Goal: Information Seeking & Learning: Learn about a topic

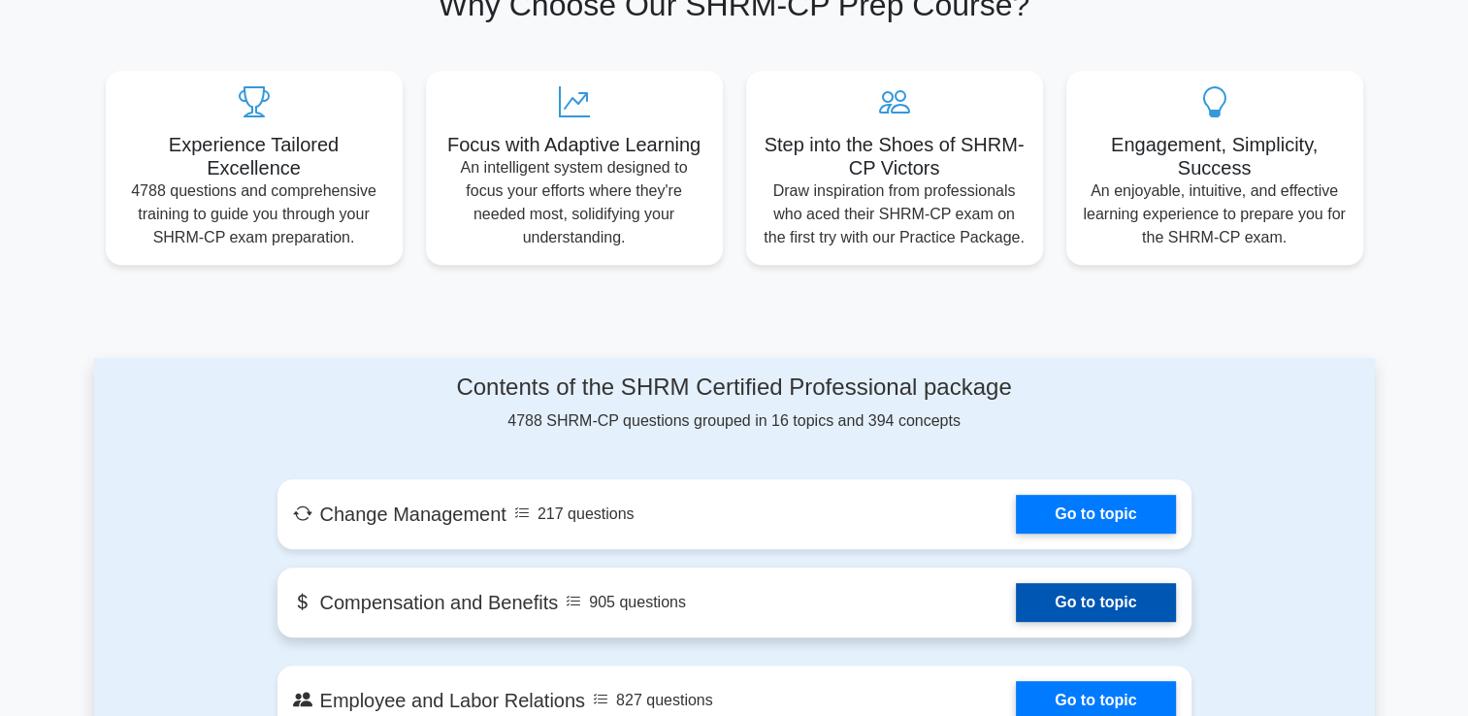
scroll to position [776, 0]
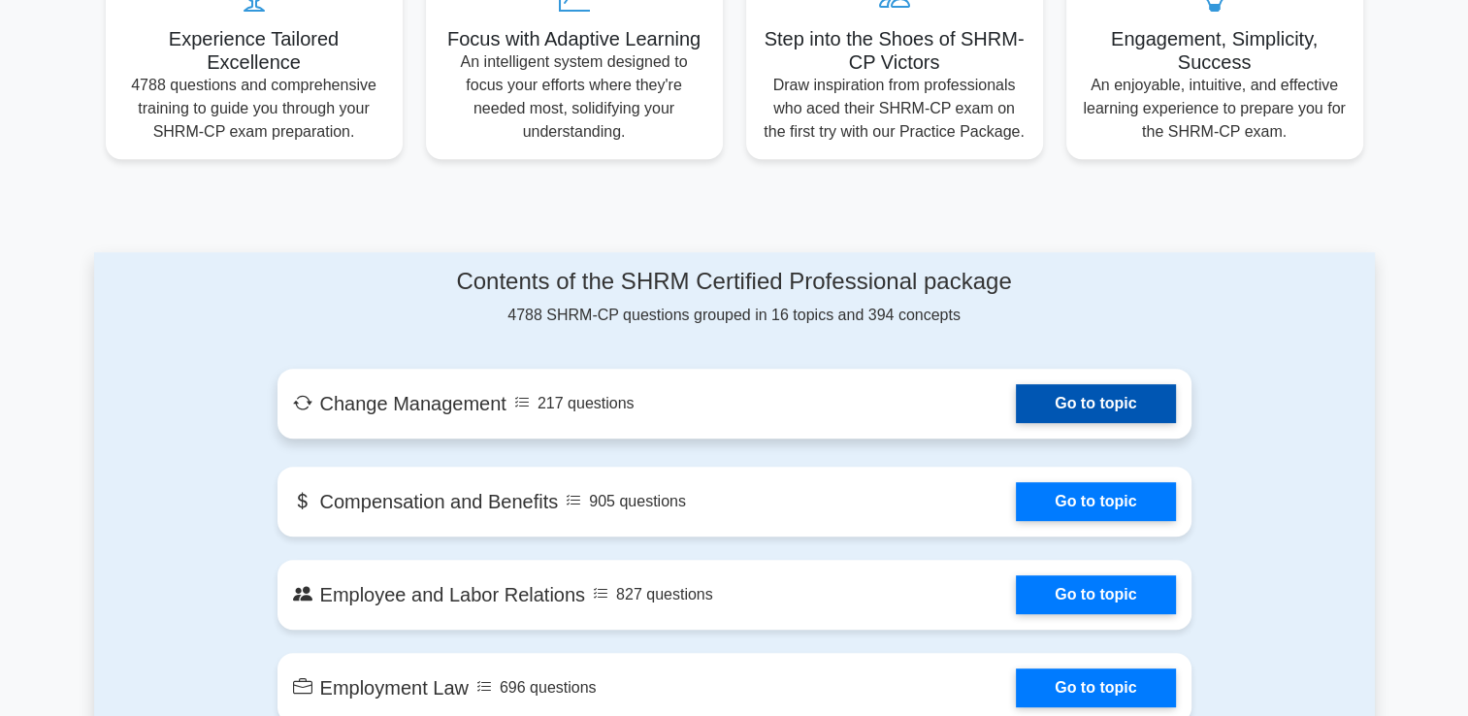
click at [1053, 397] on link "Go to topic" at bounding box center [1095, 403] width 159 height 39
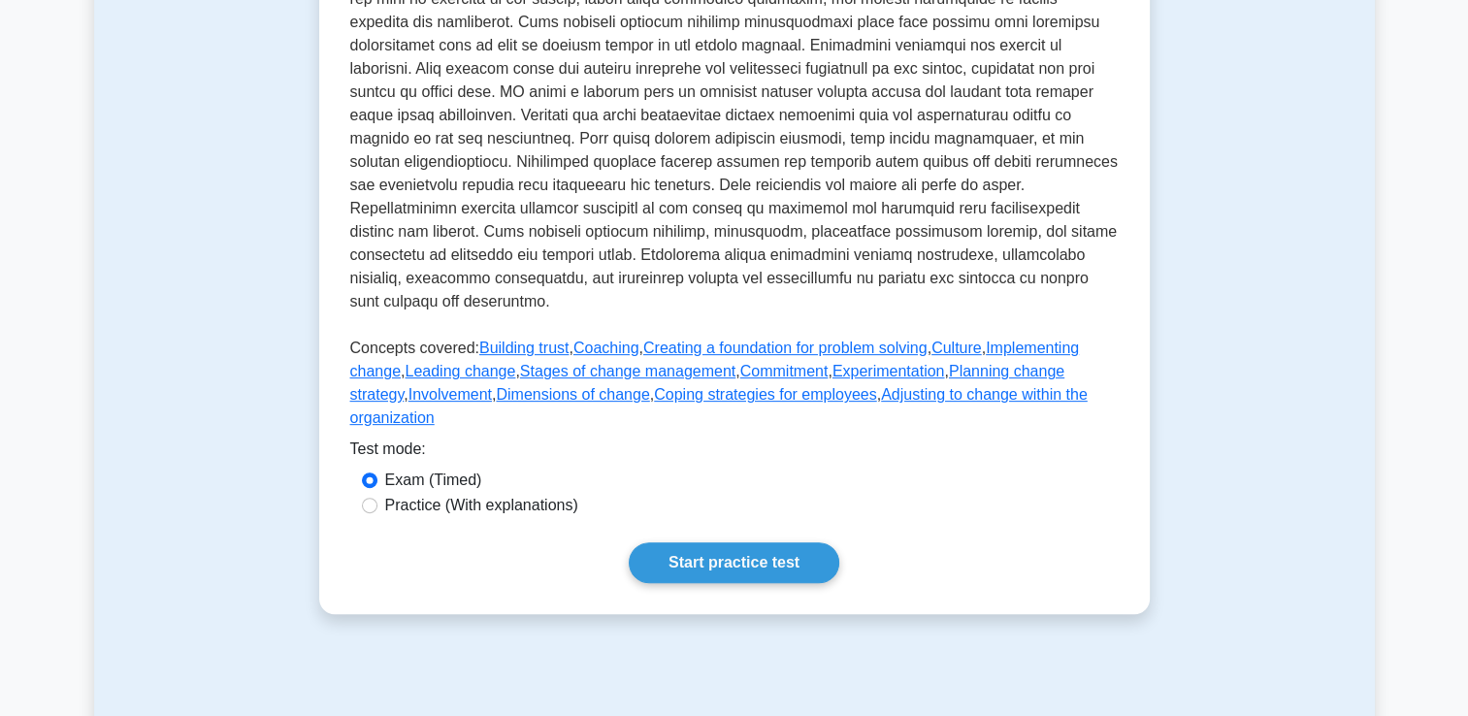
scroll to position [679, 0]
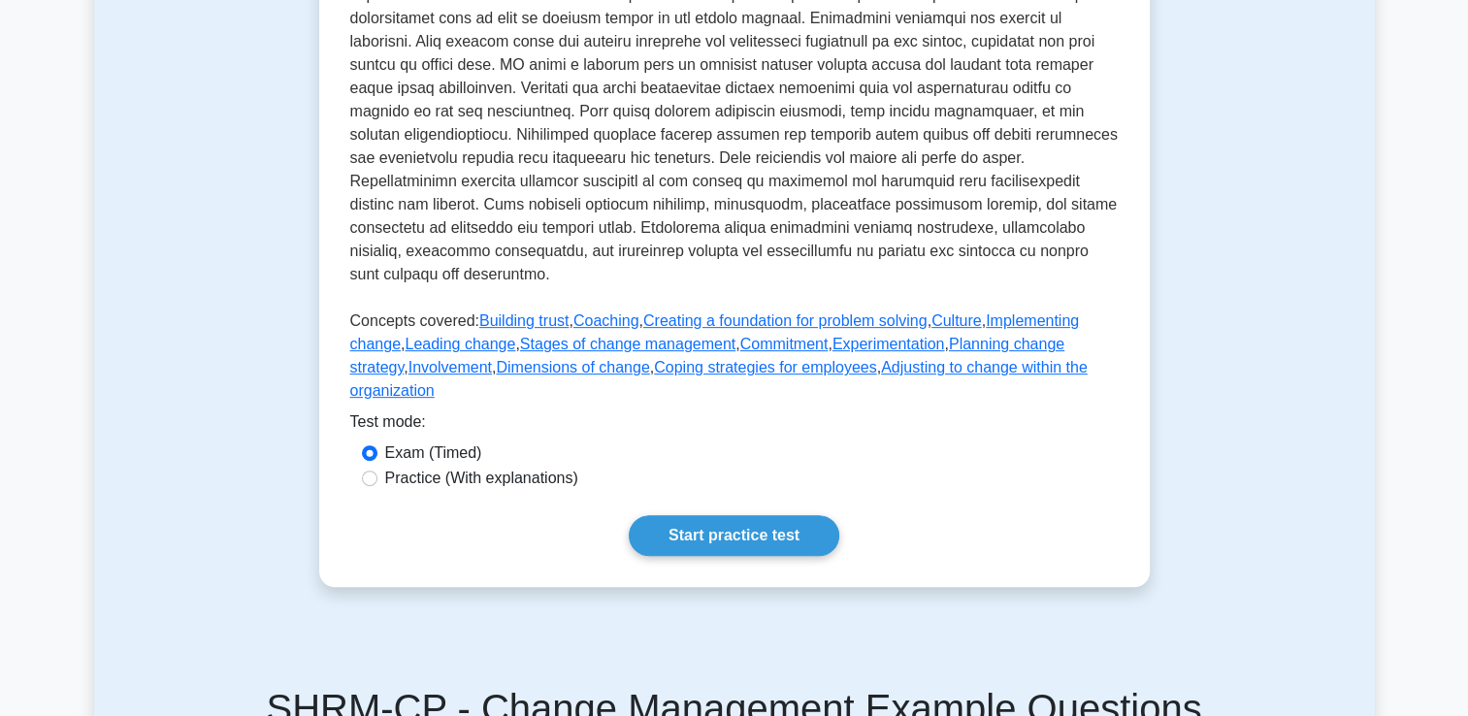
click at [537, 467] on label "Practice (With explanations)" at bounding box center [481, 478] width 193 height 23
click at [377, 471] on input "Practice (With explanations)" at bounding box center [370, 479] width 16 height 16
radio input "true"
click at [729, 515] on link "Start practice test" at bounding box center [734, 535] width 211 height 41
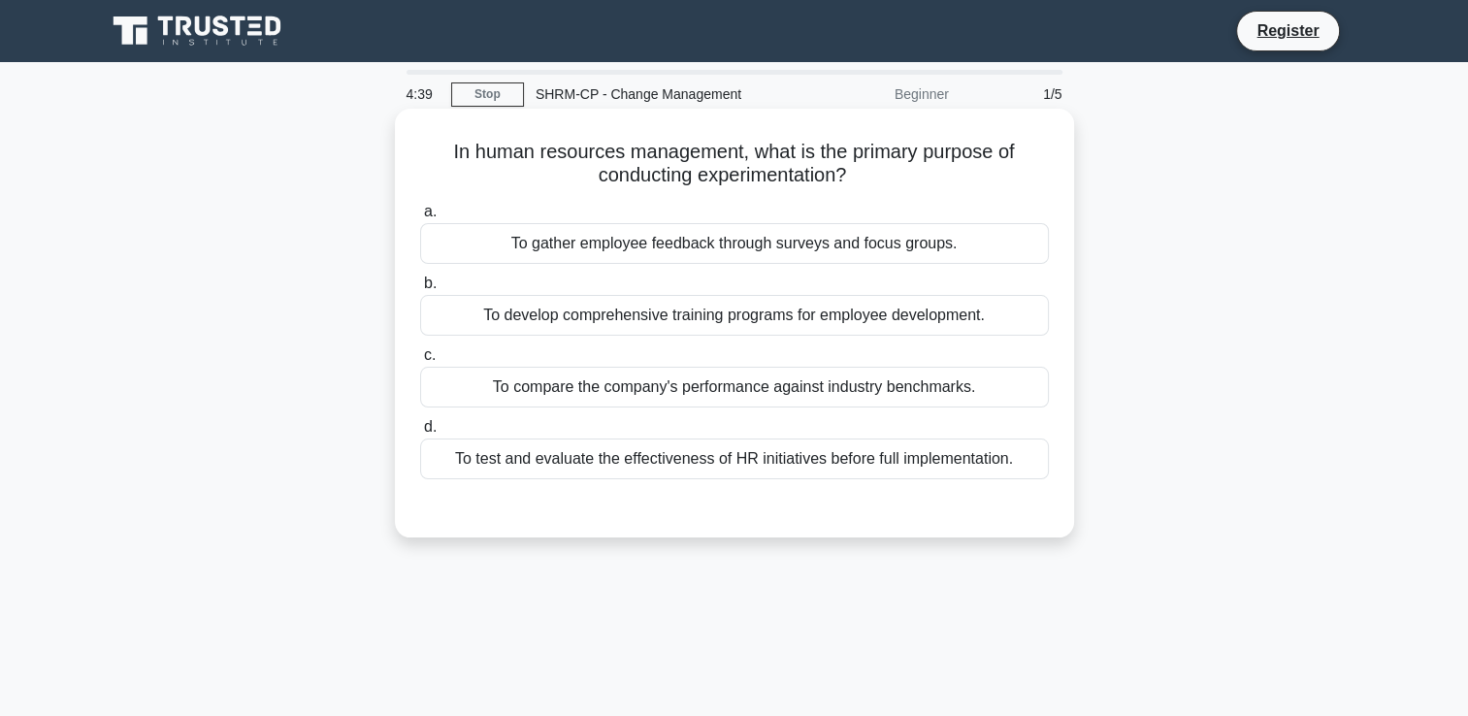
click at [758, 244] on div "To gather employee feedback through surveys and focus groups." at bounding box center [734, 243] width 629 height 41
click at [420, 218] on input "a. To gather employee feedback through surveys and focus groups." at bounding box center [420, 212] width 0 height 13
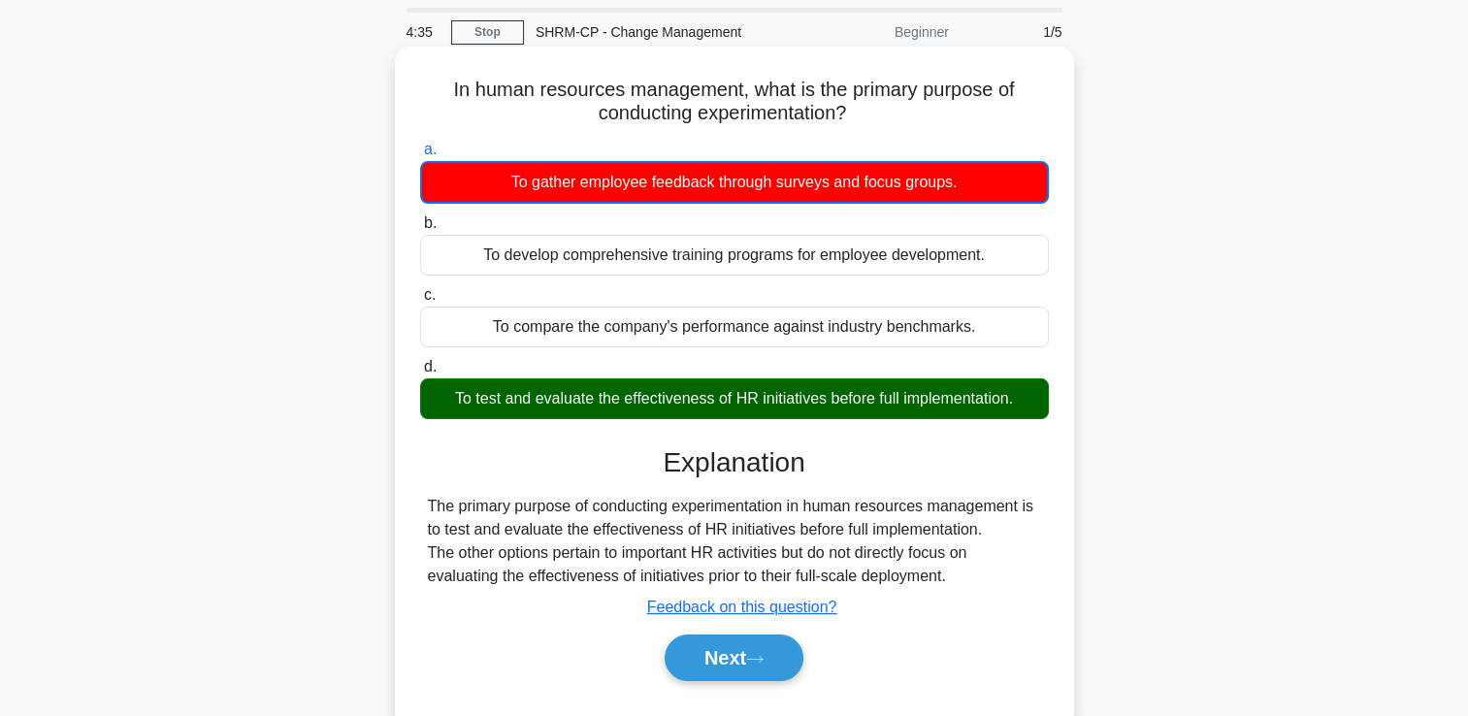
scroll to position [97, 0]
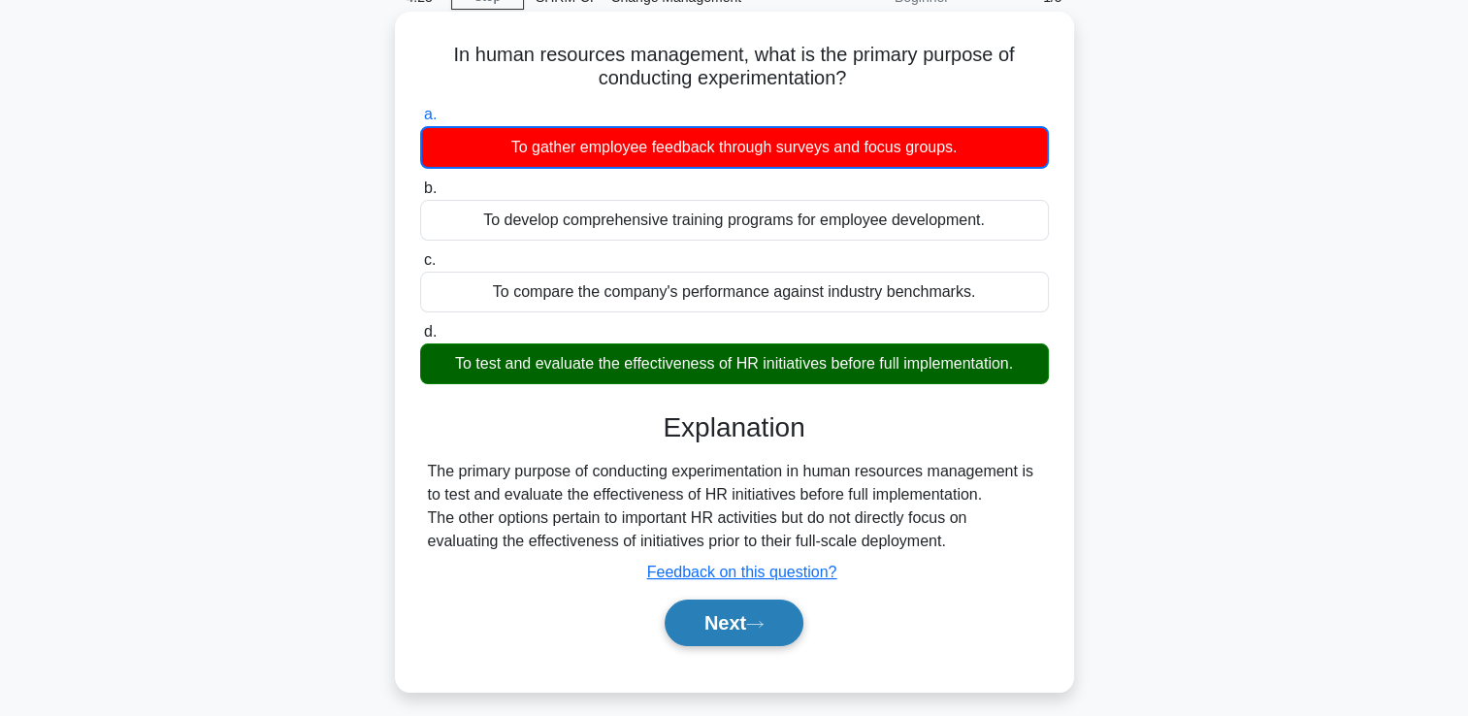
click at [727, 634] on button "Next" at bounding box center [734, 623] width 139 height 47
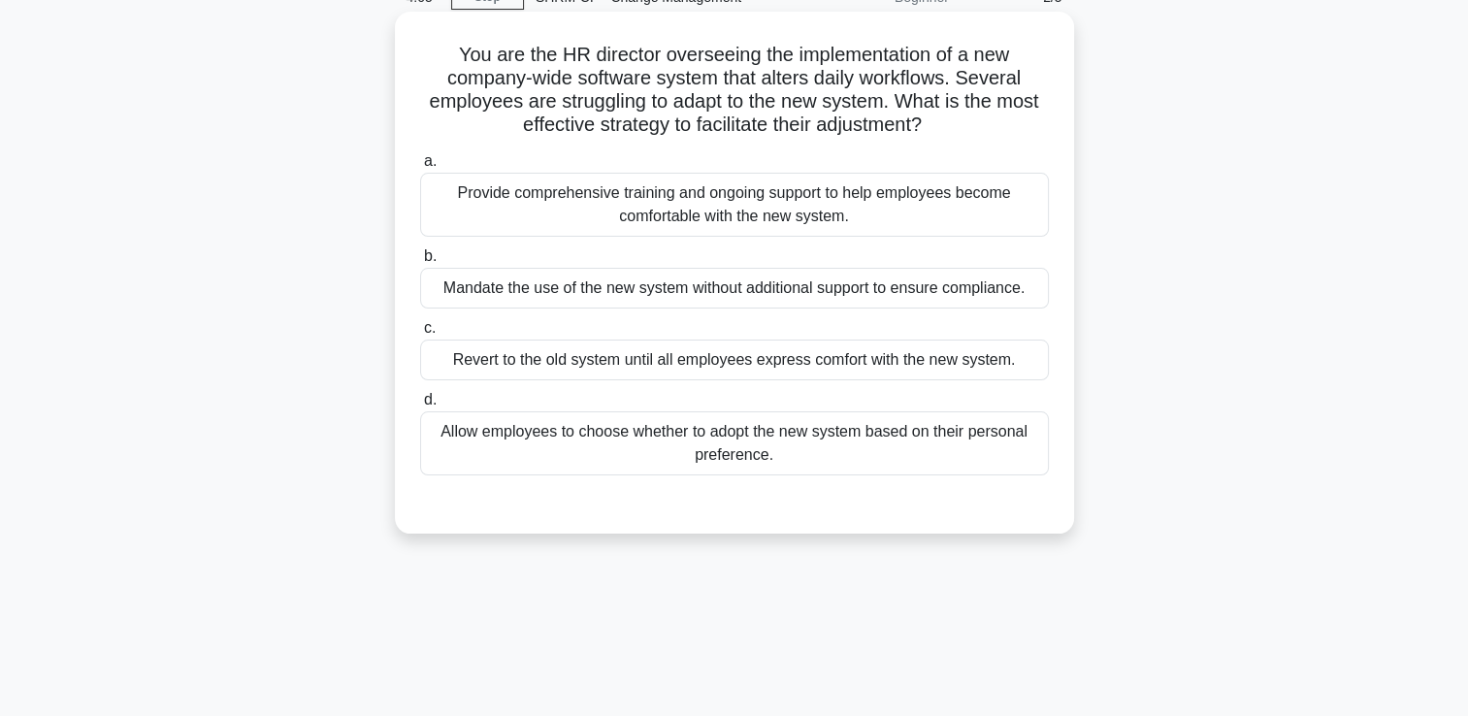
click at [769, 180] on div "Provide comprehensive training and ongoing support to help employees become com…" at bounding box center [734, 205] width 629 height 64
click at [420, 168] on input "a. Provide comprehensive training and ongoing support to help employees become …" at bounding box center [420, 161] width 0 height 13
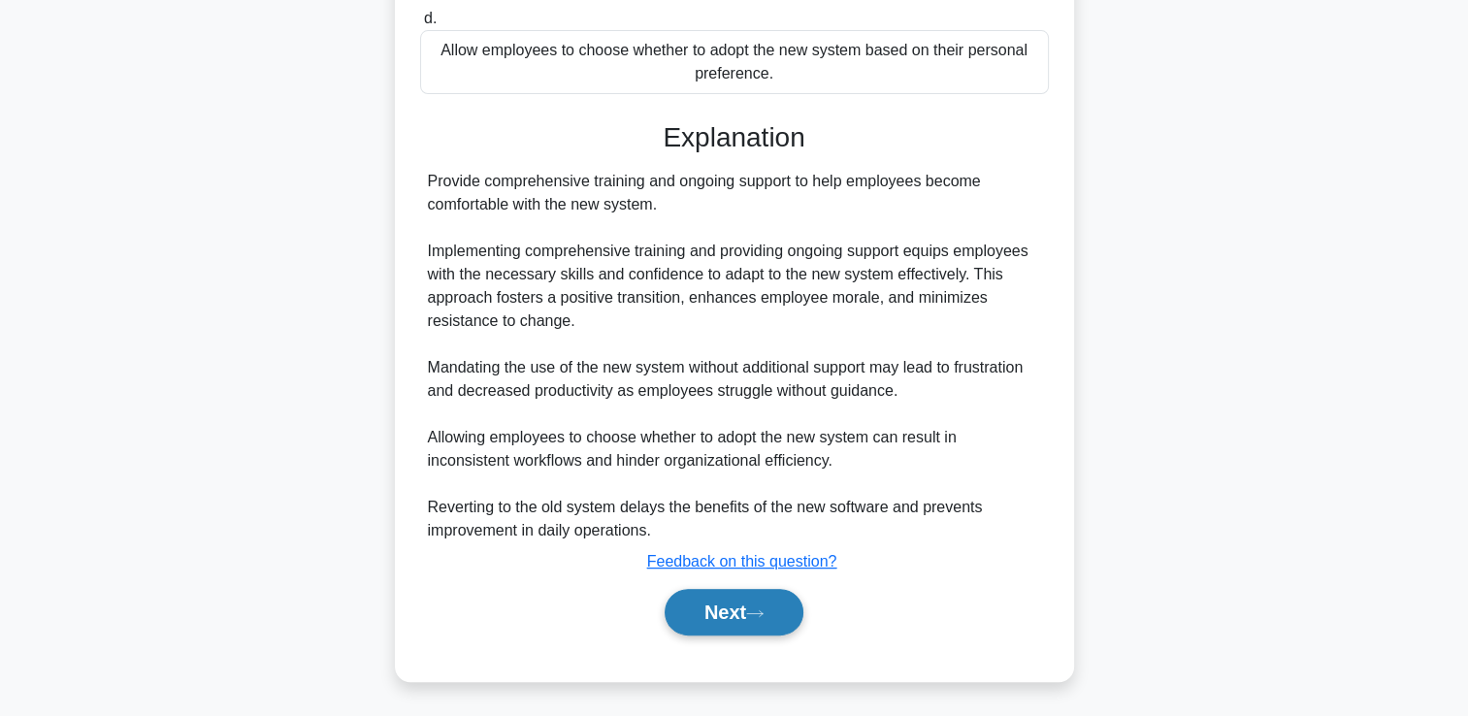
click at [753, 616] on icon at bounding box center [754, 613] width 17 height 11
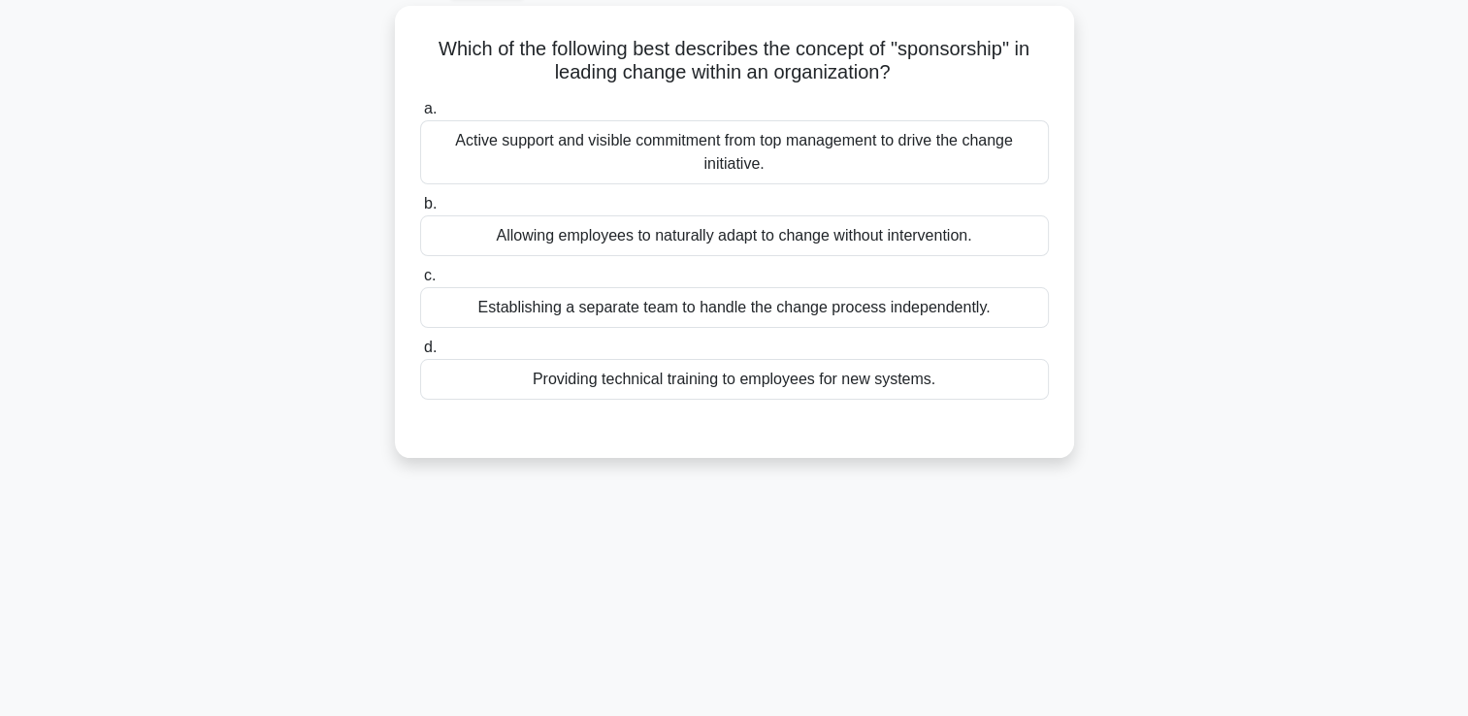
scroll to position [41, 0]
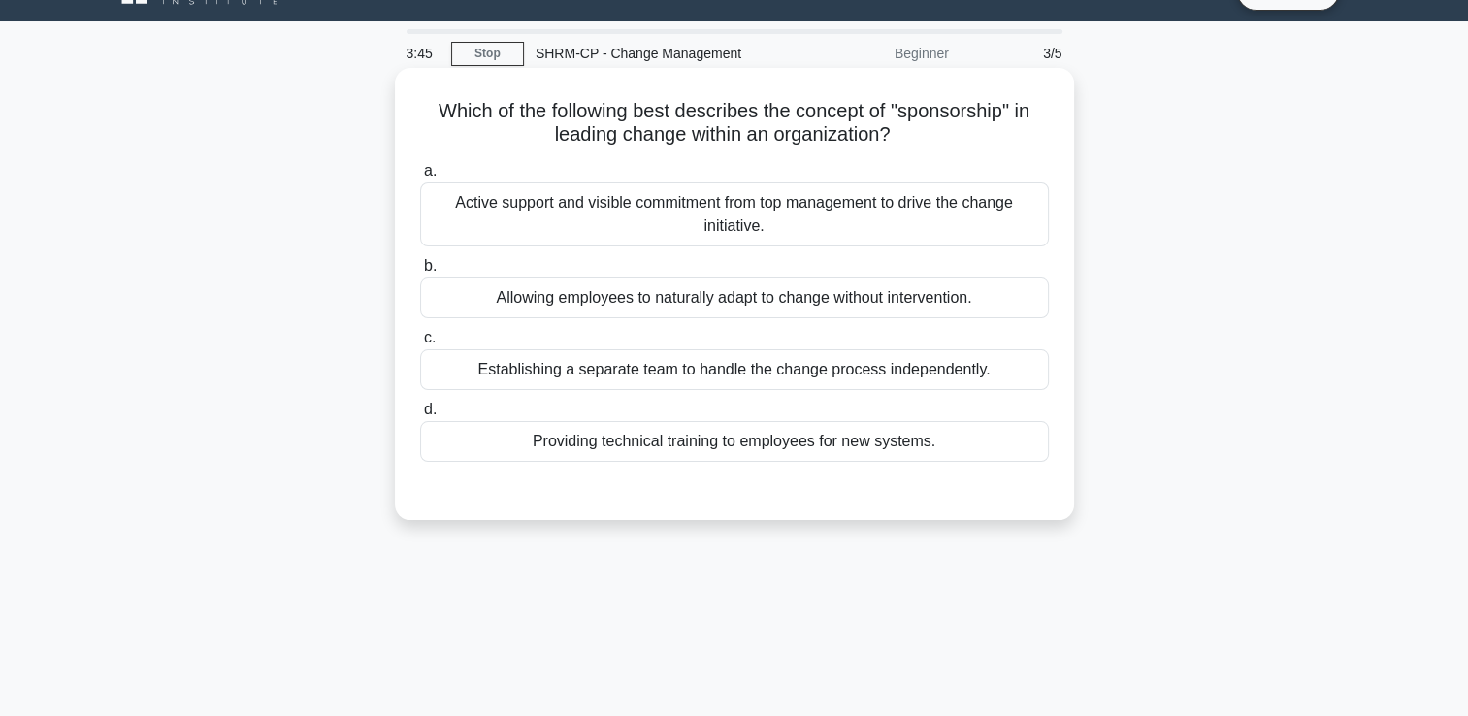
click at [645, 211] on div "Active support and visible commitment from top management to drive the change i…" at bounding box center [734, 214] width 629 height 64
click at [420, 178] on input "a. Active support and visible commitment from top management to drive the chang…" at bounding box center [420, 171] width 0 height 13
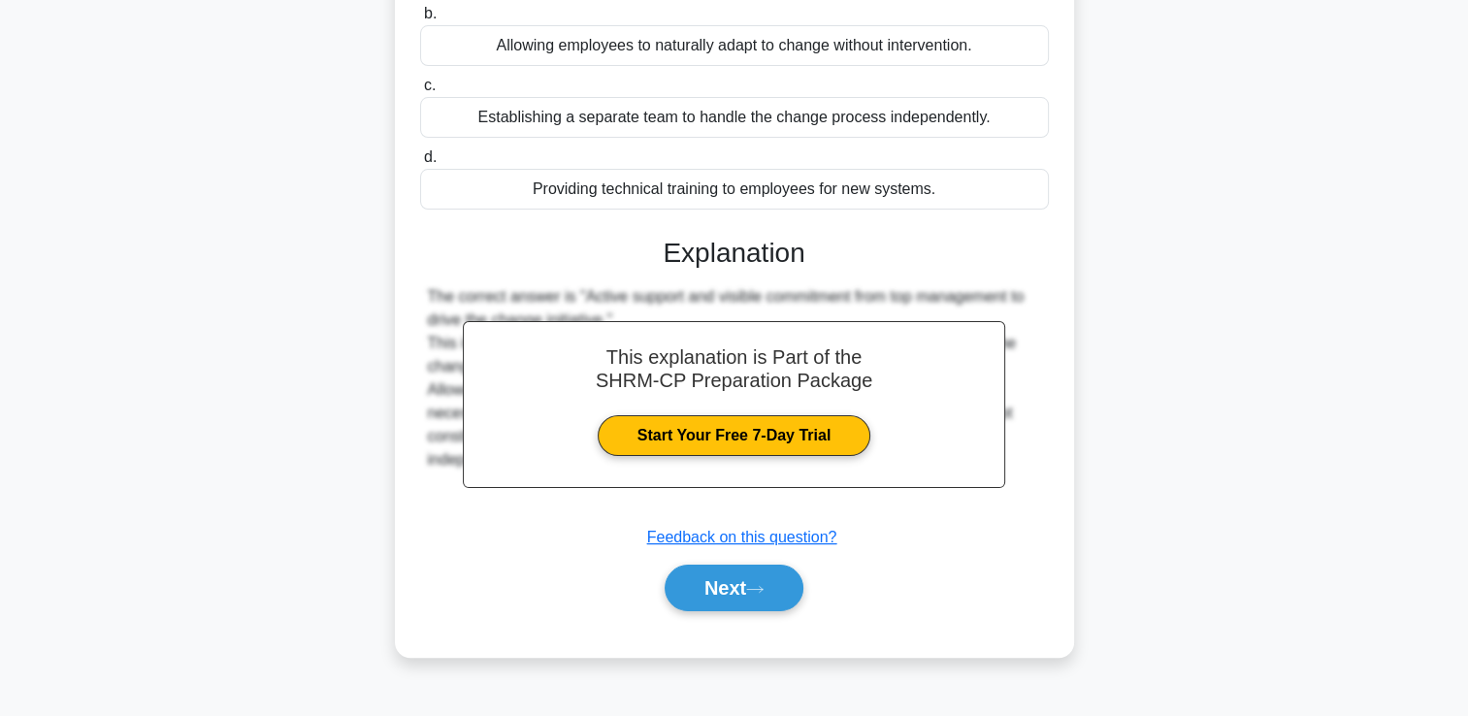
scroll to position [332, 0]
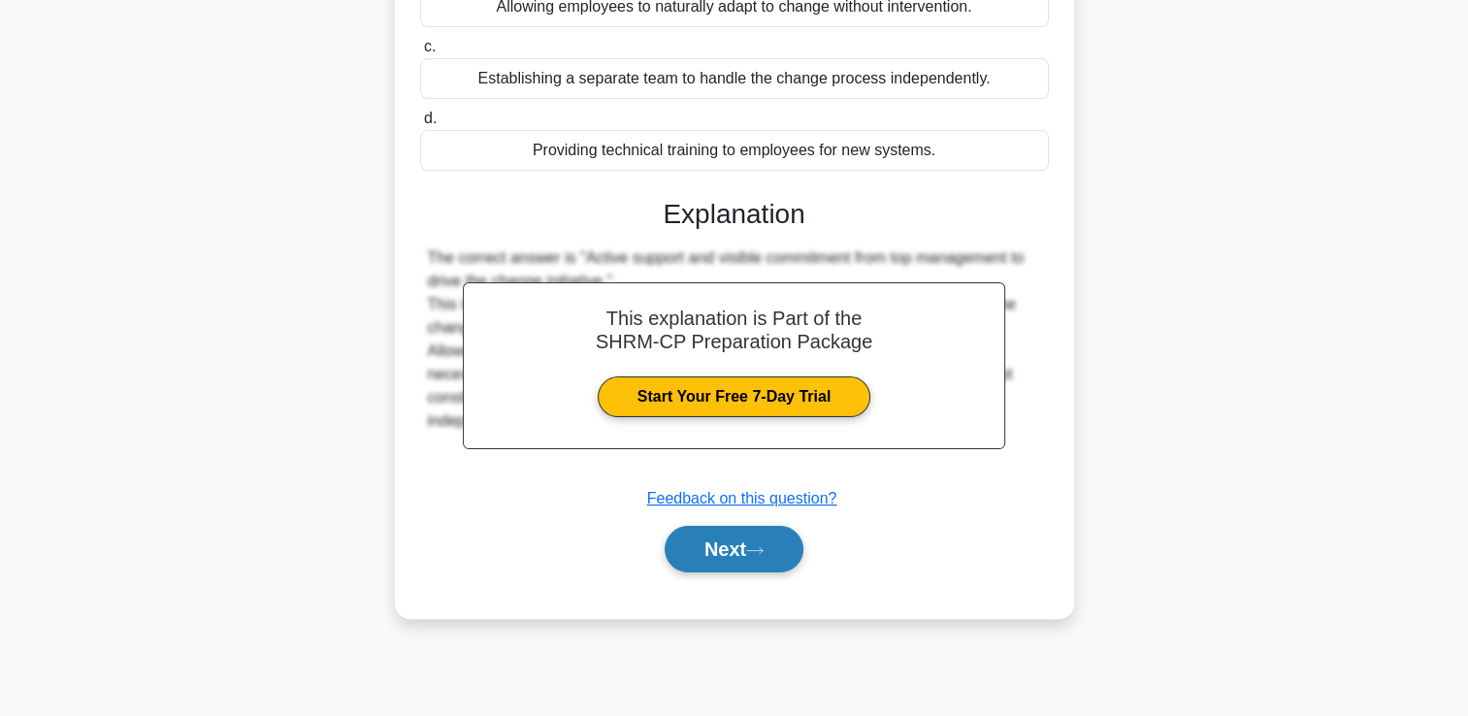
click at [757, 545] on icon at bounding box center [754, 550] width 17 height 11
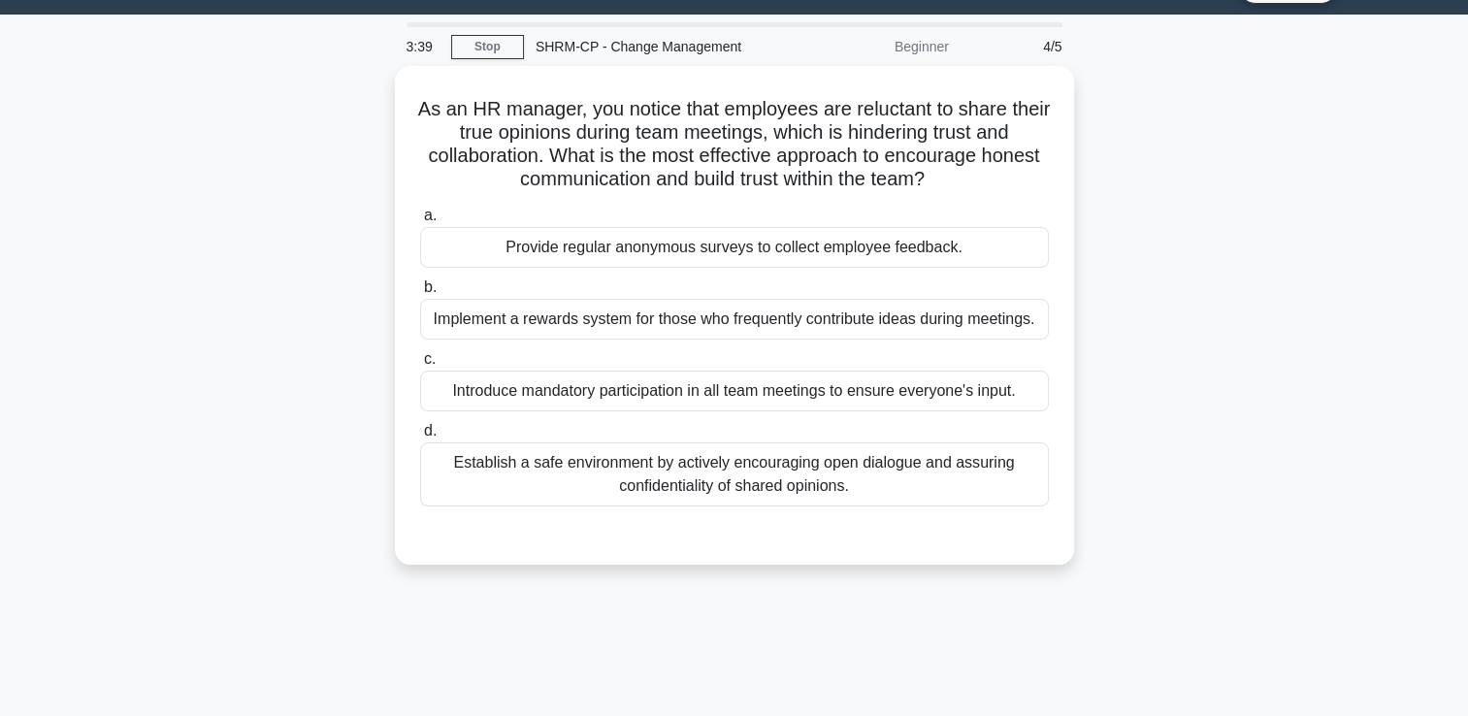
scroll to position [0, 0]
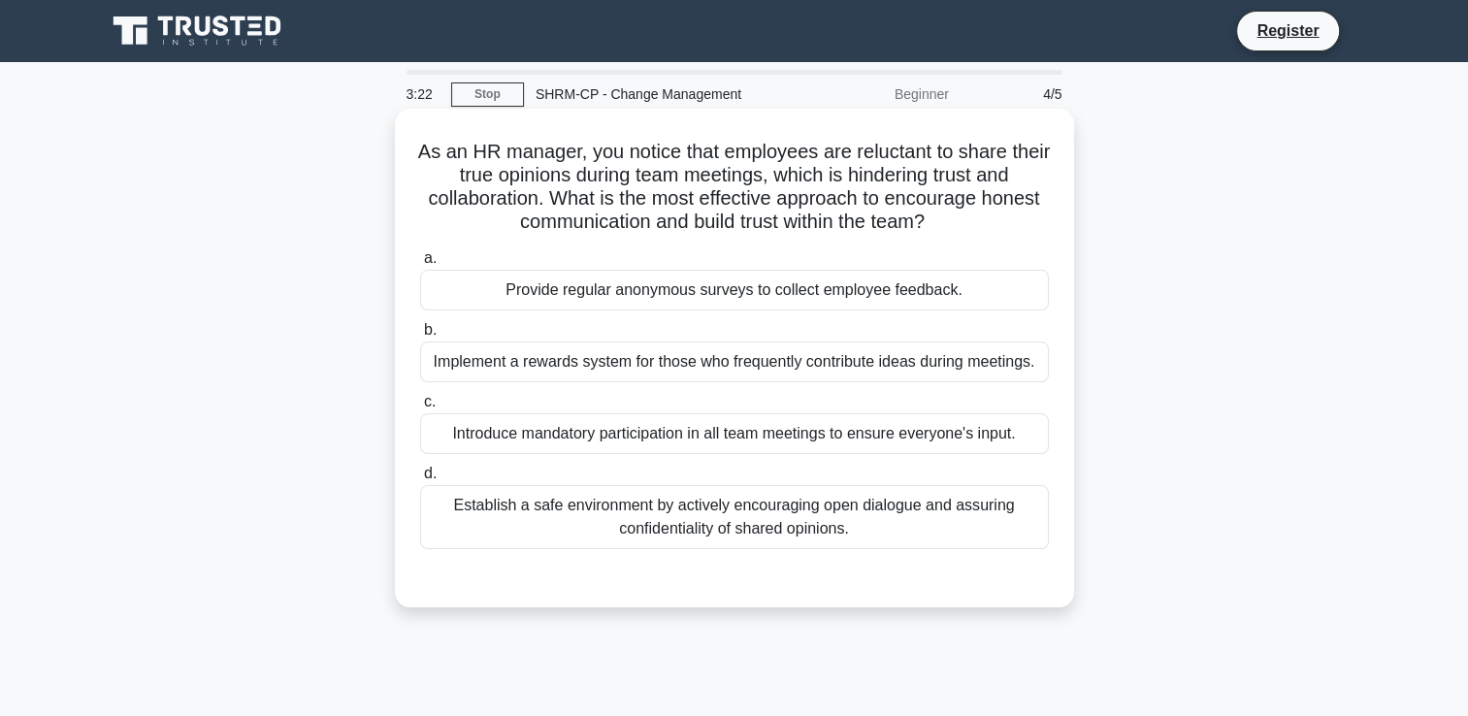
click at [698, 530] on div "Establish a safe environment by actively encouraging open dialogue and assuring…" at bounding box center [734, 517] width 629 height 64
click at [420, 480] on input "d. Establish a safe environment by actively encouraging open dialogue and assur…" at bounding box center [420, 474] width 0 height 13
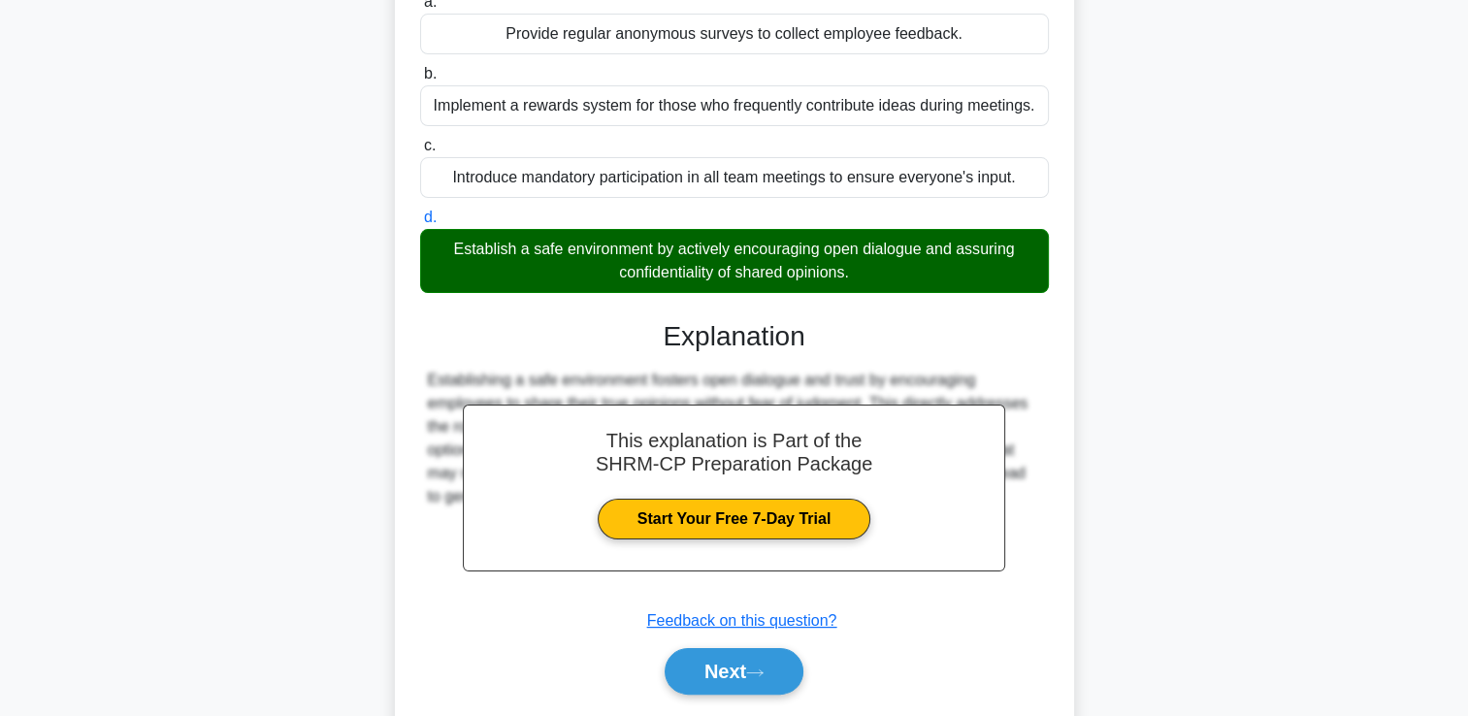
scroll to position [332, 0]
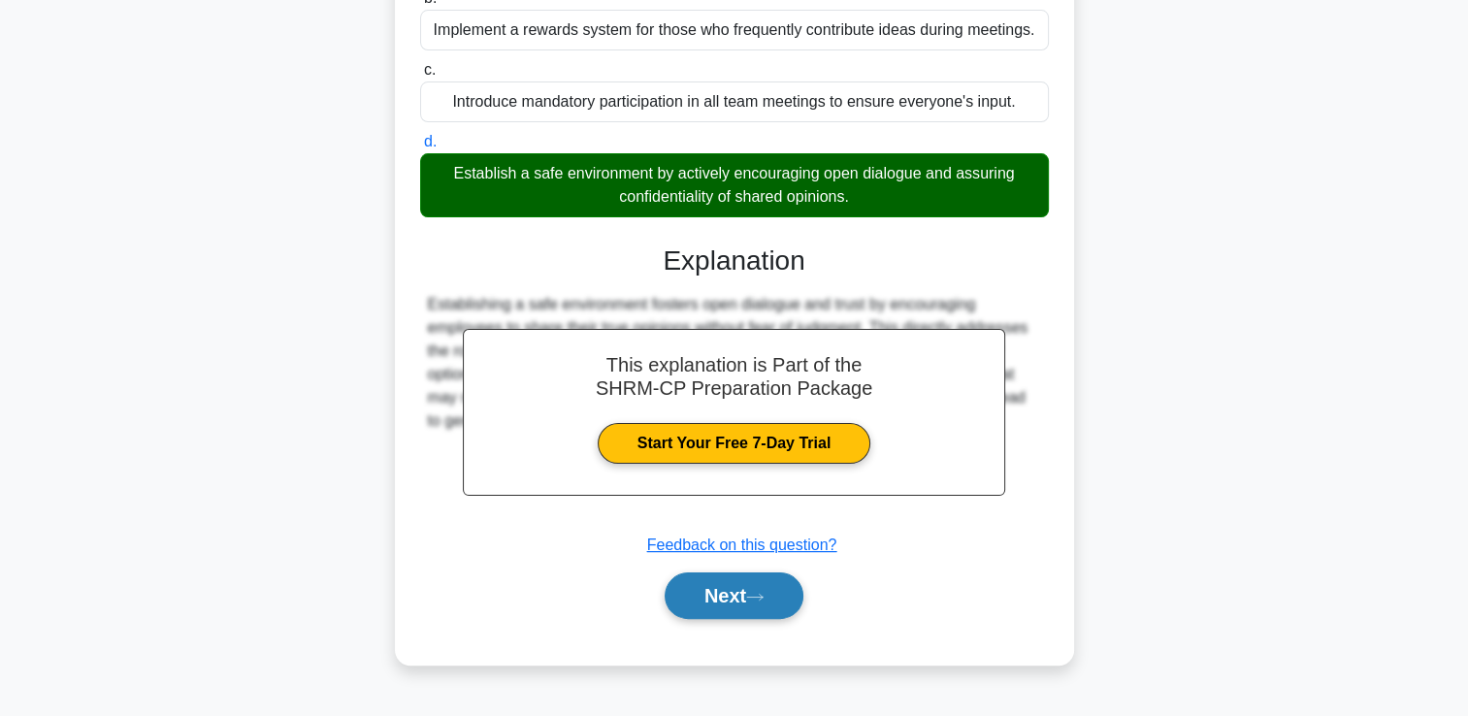
click at [743, 598] on button "Next" at bounding box center [734, 596] width 139 height 47
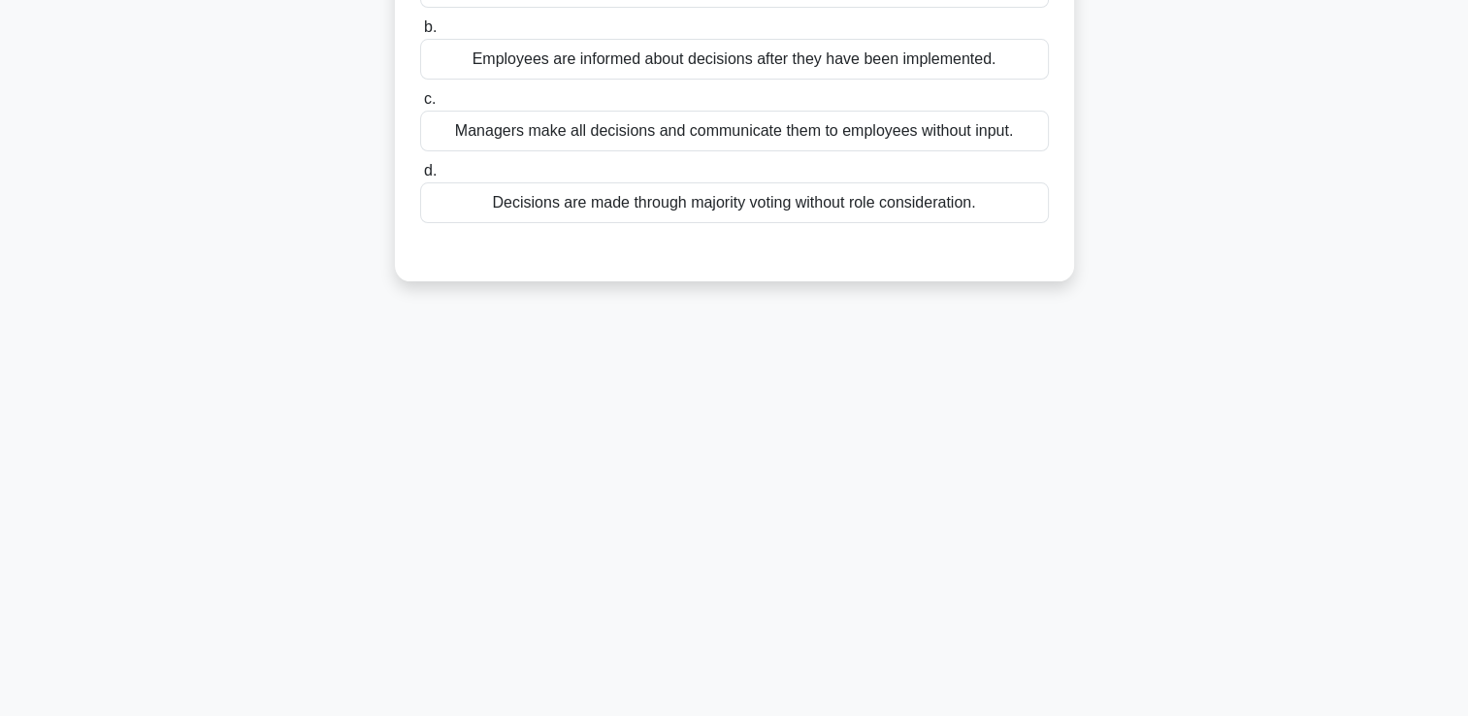
scroll to position [0, 0]
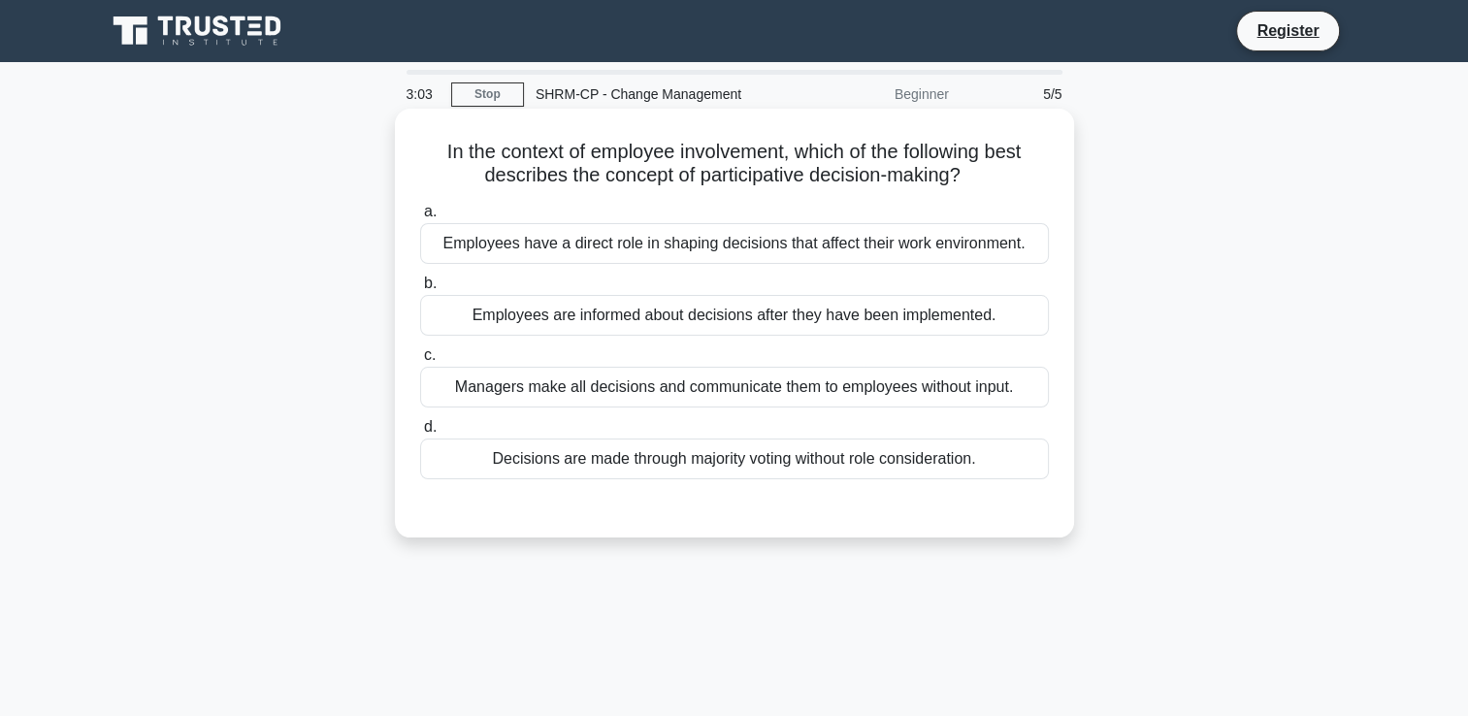
click at [666, 250] on div "Employees have a direct role in shaping decisions that affect their work enviro…" at bounding box center [734, 243] width 629 height 41
click at [420, 218] on input "a. Employees have a direct role in shaping decisions that affect their work env…" at bounding box center [420, 212] width 0 height 13
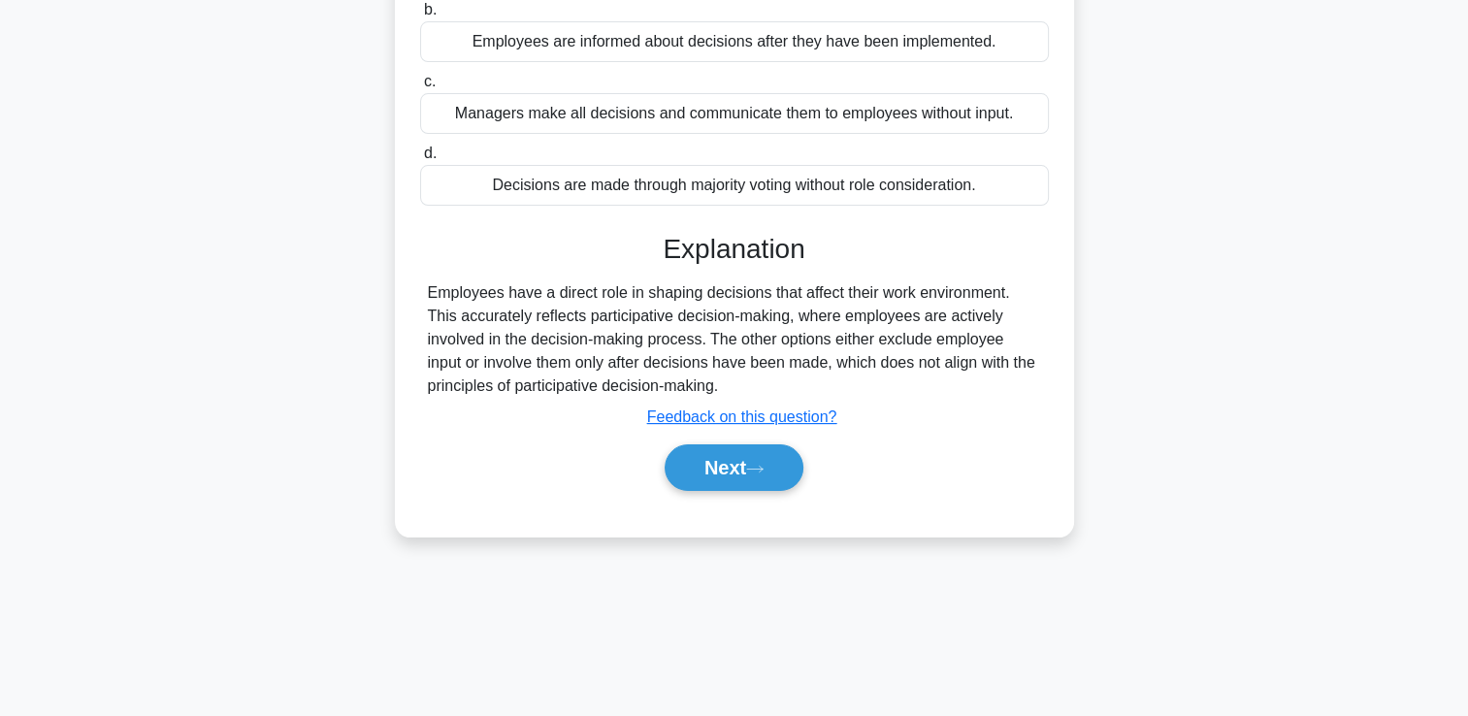
scroll to position [291, 0]
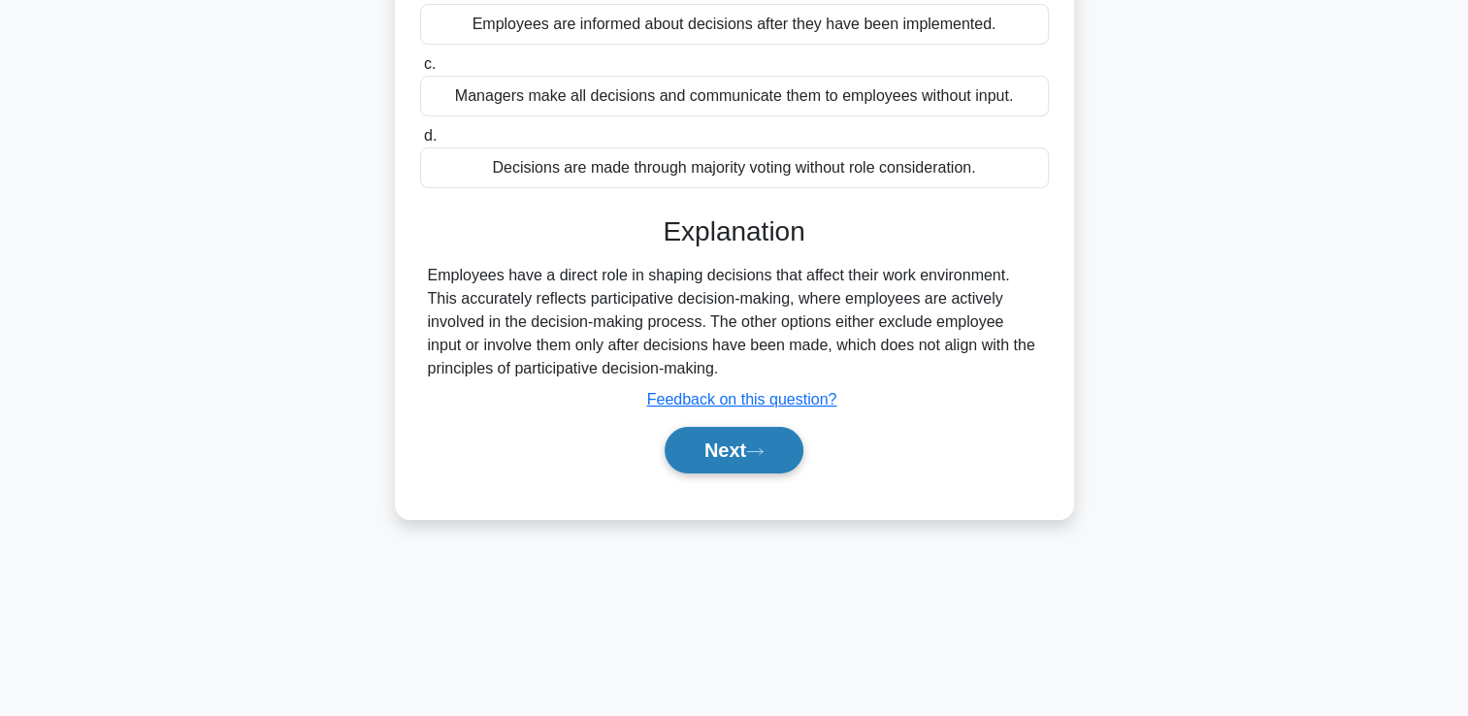
click at [729, 459] on button "Next" at bounding box center [734, 450] width 139 height 47
